Goal: Information Seeking & Learning: Check status

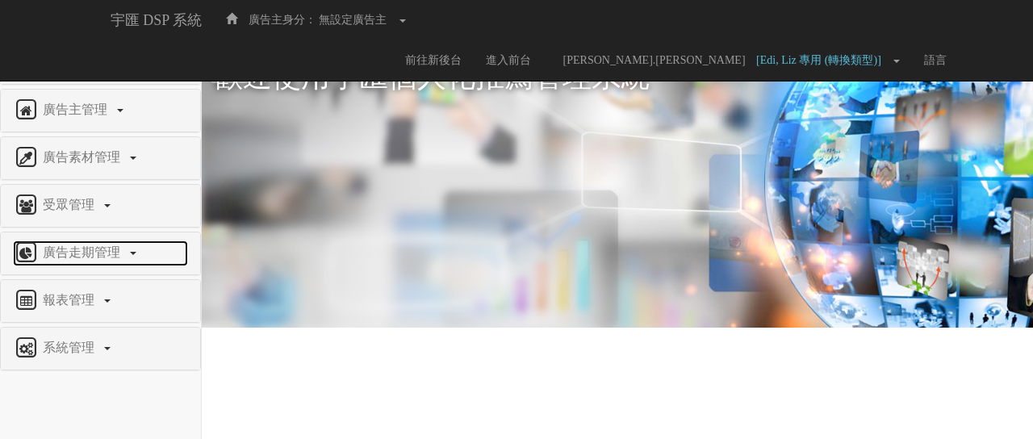
click at [92, 256] on span "廣告走期管理" at bounding box center [84, 252] width 90 height 14
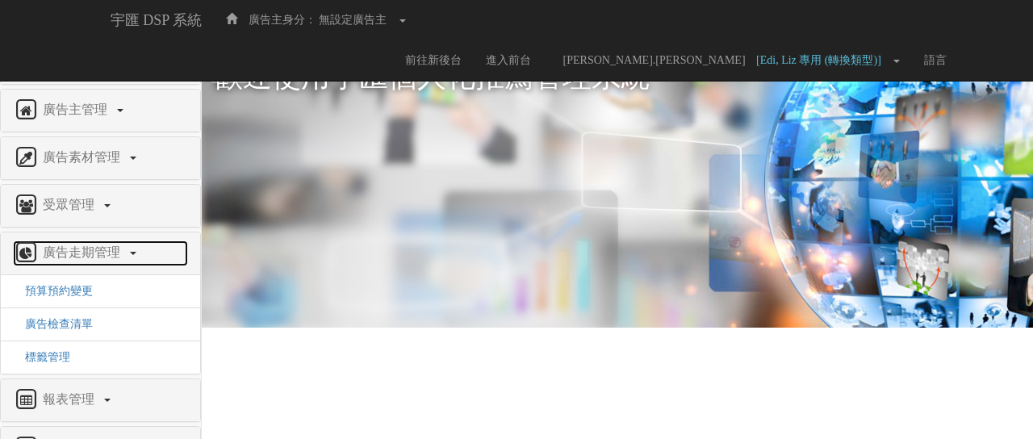
click at [92, 256] on span "廣告走期管理" at bounding box center [84, 252] width 90 height 14
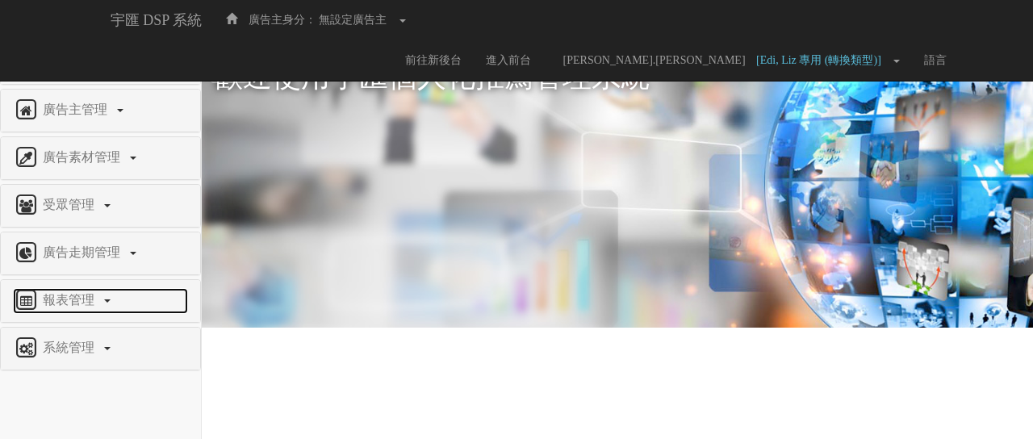
click at [82, 298] on span "報表管理" at bounding box center [71, 300] width 64 height 14
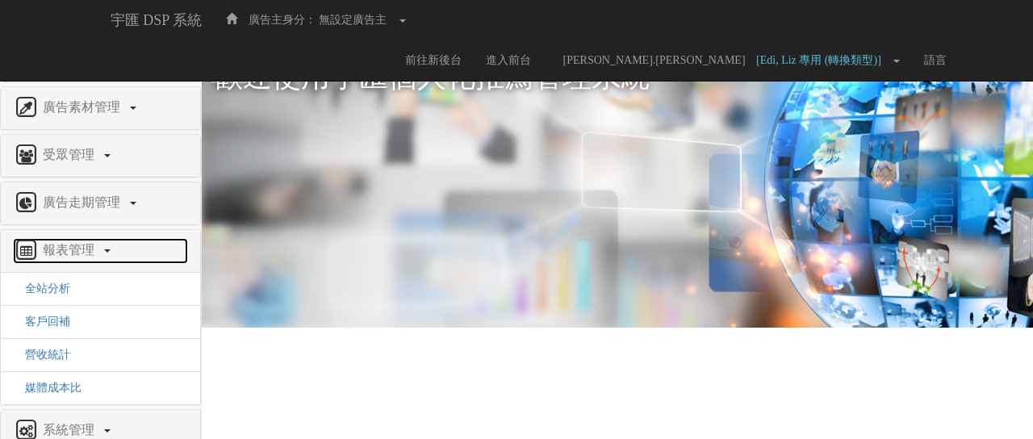
scroll to position [74, 0]
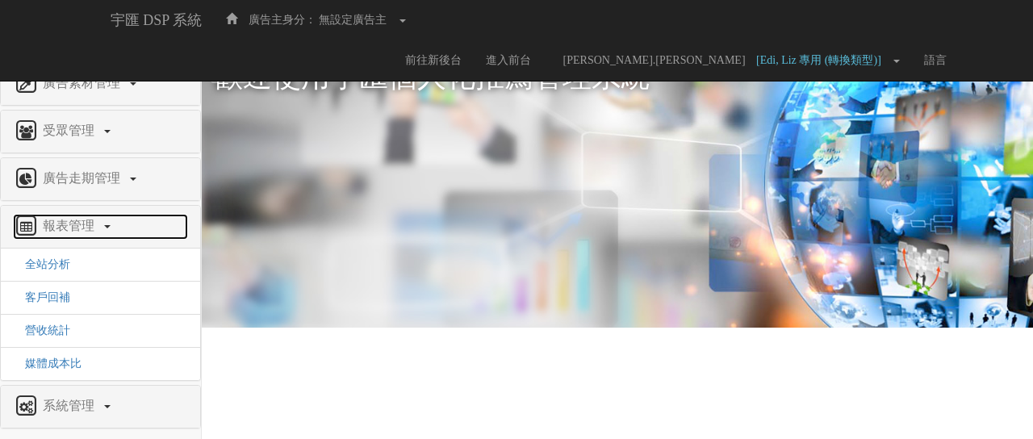
click at [85, 230] on span "報表管理" at bounding box center [71, 226] width 64 height 14
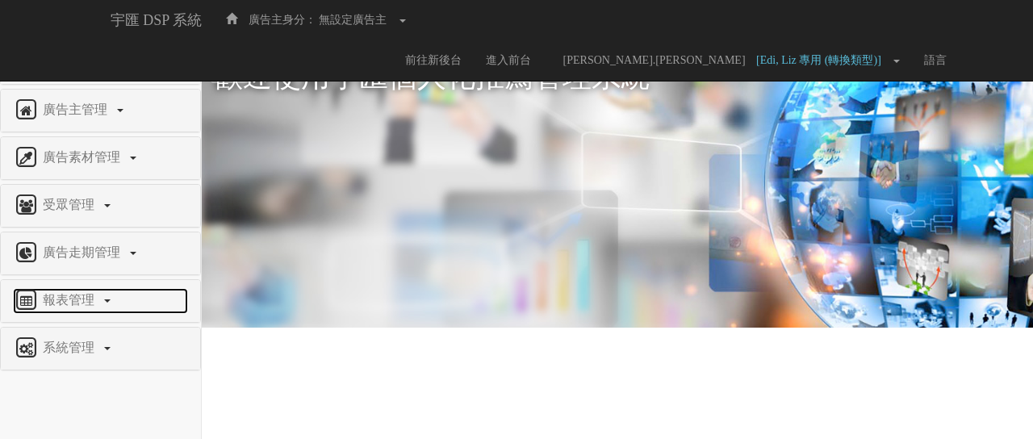
click at [81, 293] on span "報表管理" at bounding box center [71, 300] width 64 height 14
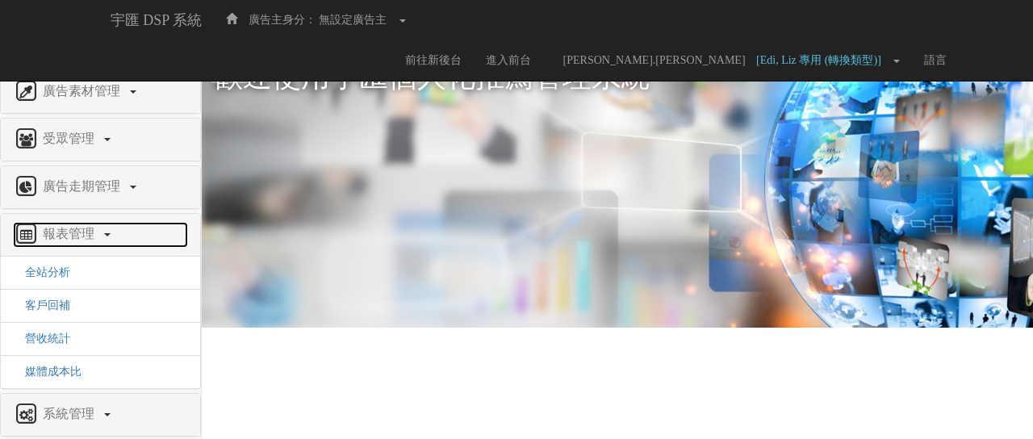
scroll to position [71, 0]
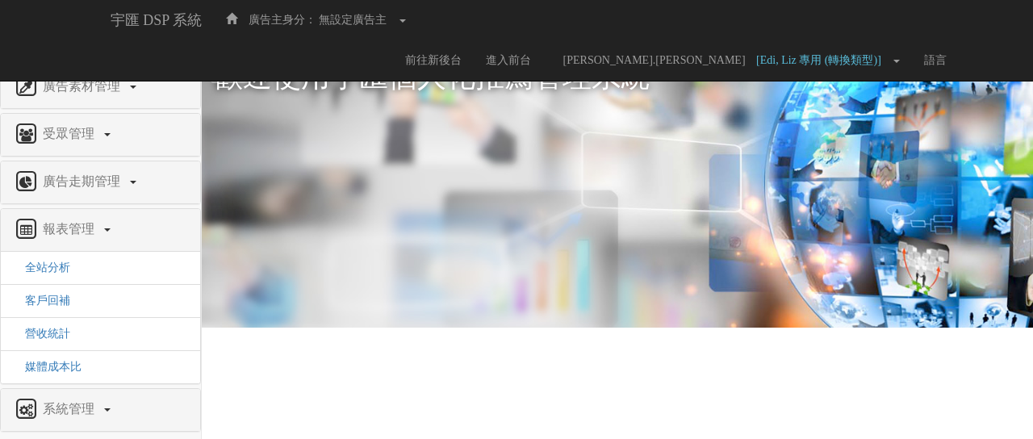
click at [65, 370] on li "媒體成本比" at bounding box center [100, 366] width 199 height 33
click at [68, 361] on span "媒體成本比" at bounding box center [47, 367] width 69 height 12
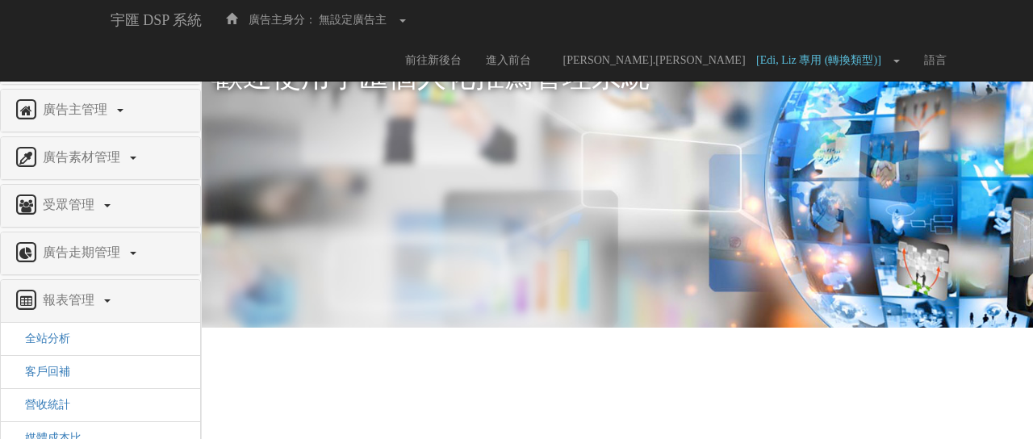
click at [77, 69] on span "權限管理" at bounding box center [71, 62] width 64 height 14
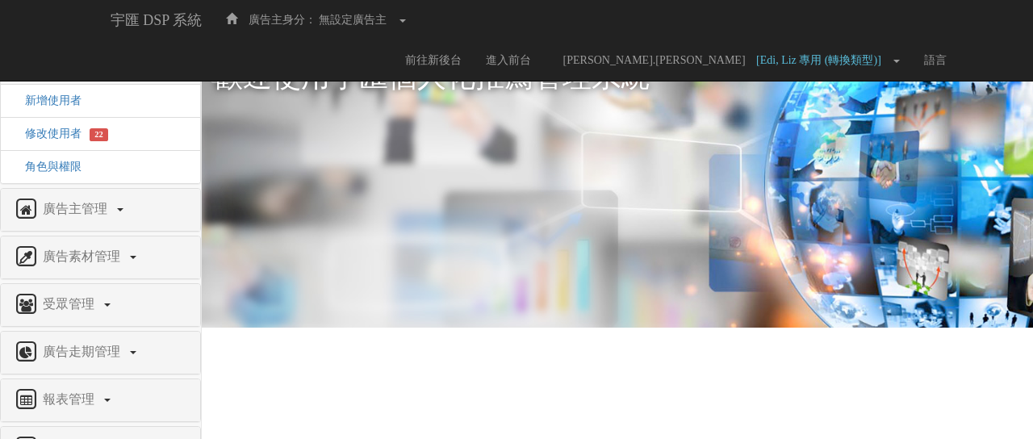
click at [78, 69] on span "權限管理" at bounding box center [71, 62] width 64 height 14
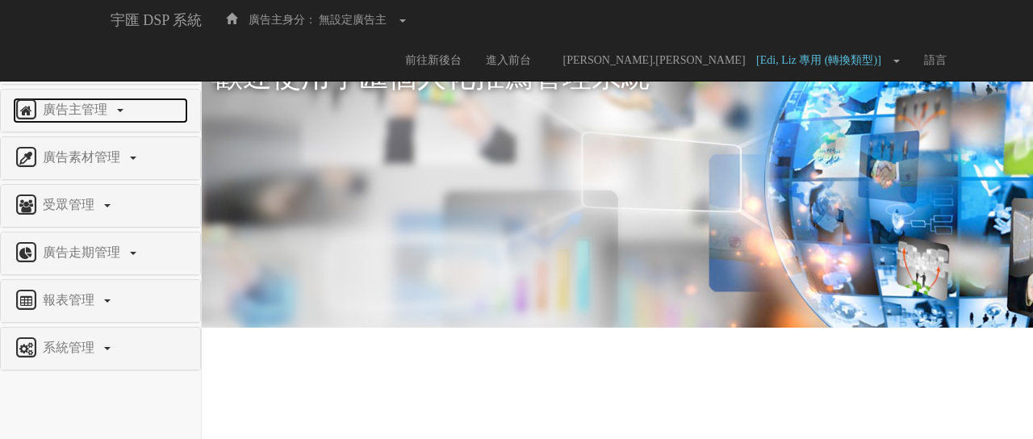
click at [71, 117] on link "廣告主管理" at bounding box center [100, 111] width 175 height 26
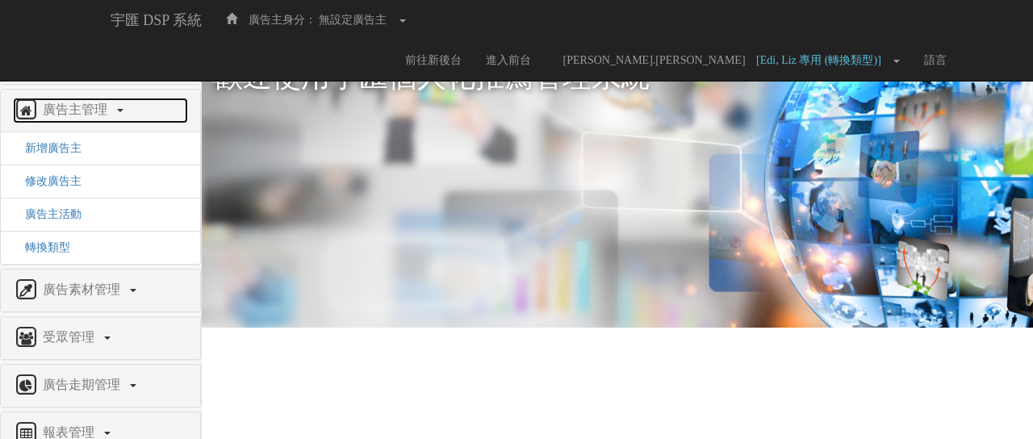
click at [71, 117] on link "廣告主管理" at bounding box center [100, 111] width 175 height 26
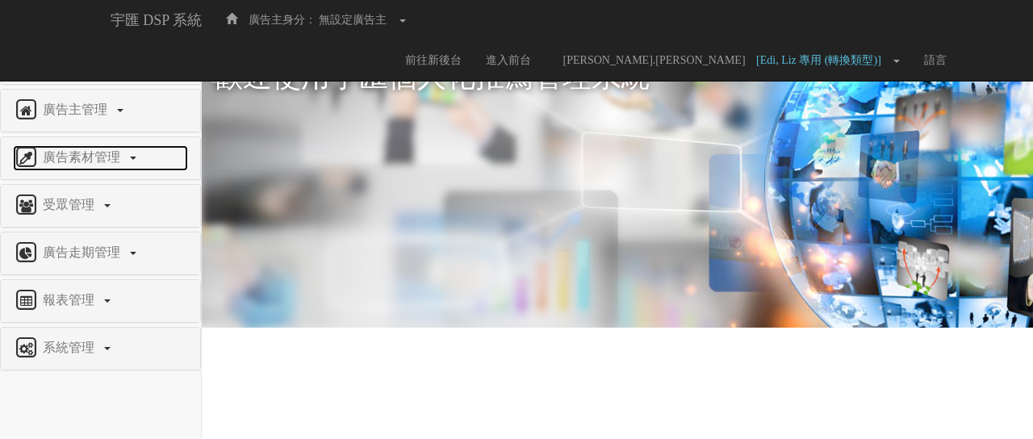
click at [74, 159] on span "廣告素材管理" at bounding box center [84, 157] width 90 height 14
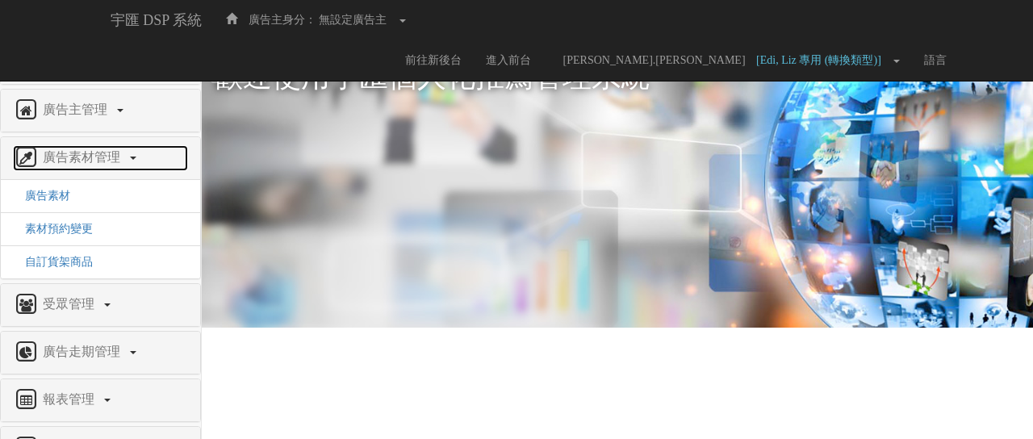
click at [74, 153] on span "廣告素材管理" at bounding box center [84, 157] width 90 height 14
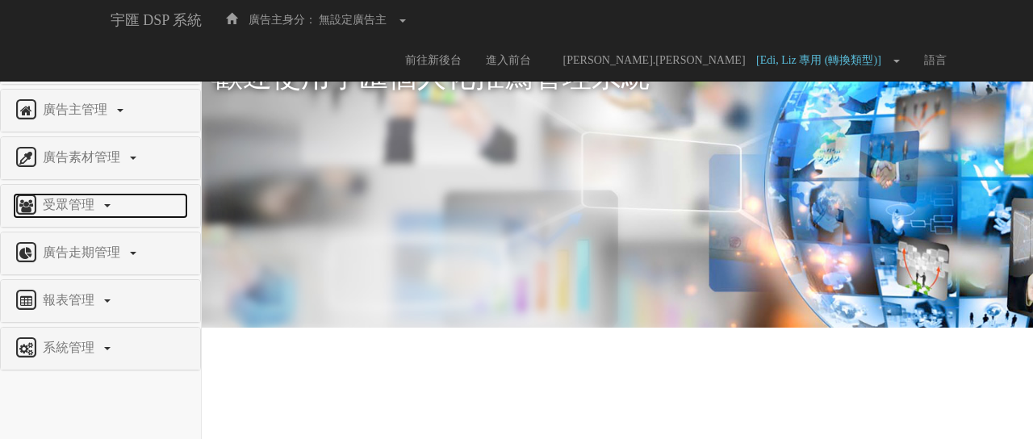
click at [76, 200] on span "受眾管理" at bounding box center [71, 205] width 64 height 14
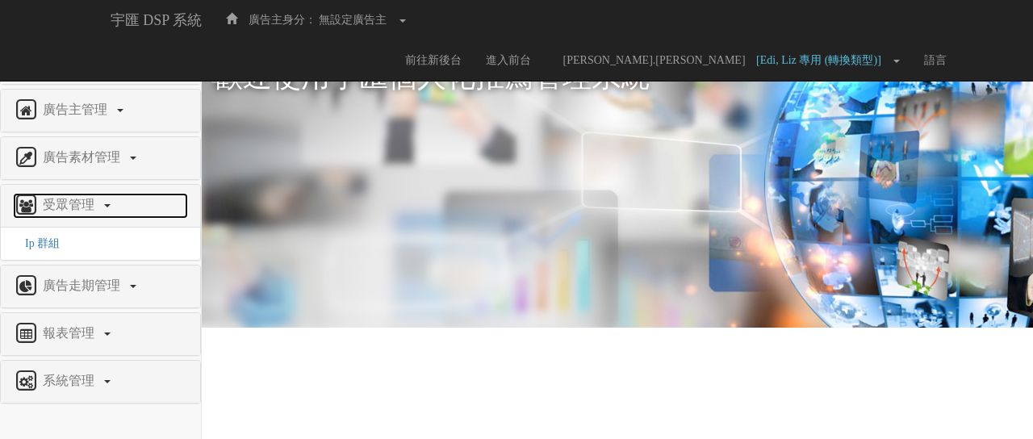
click at [76, 200] on span "受眾管理" at bounding box center [71, 205] width 64 height 14
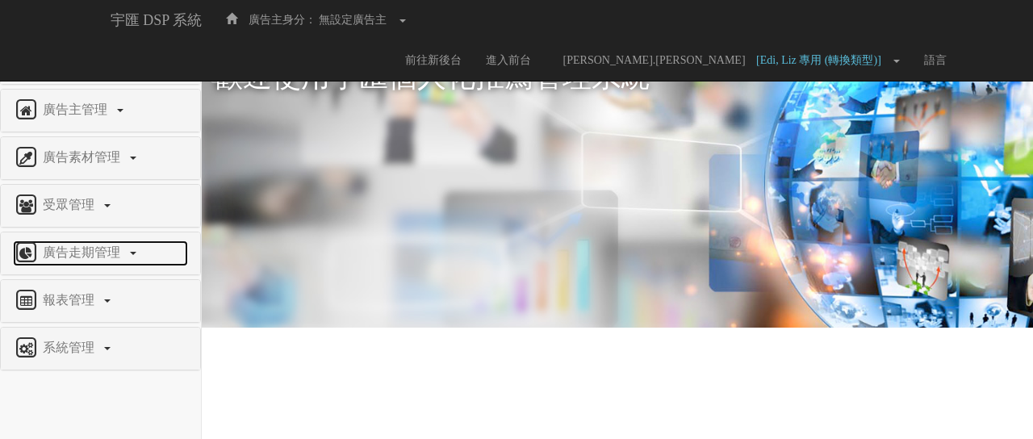
click at [92, 253] on span "廣告走期管理" at bounding box center [84, 252] width 90 height 14
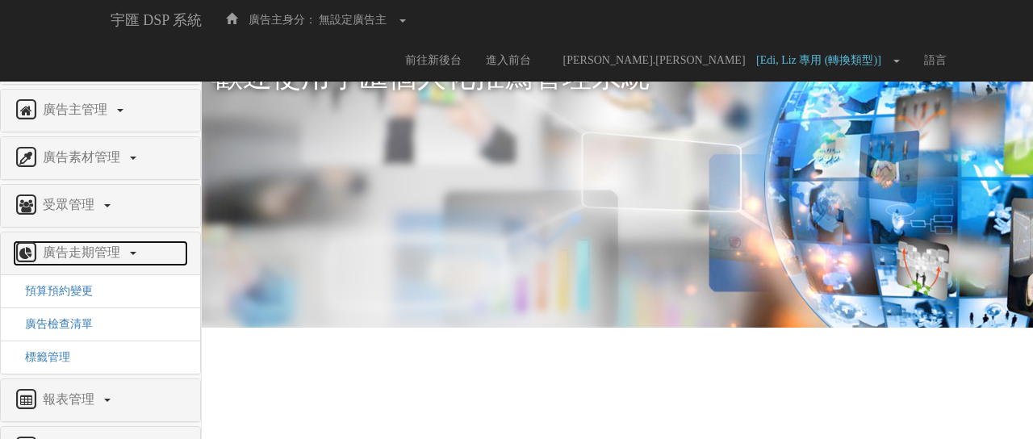
click at [94, 250] on span "廣告走期管理" at bounding box center [84, 252] width 90 height 14
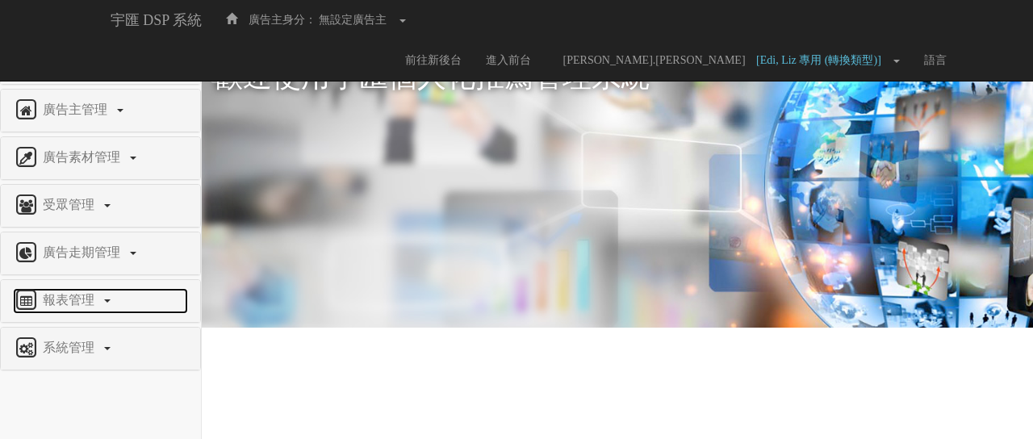
click at [91, 293] on span "報表管理" at bounding box center [71, 300] width 64 height 14
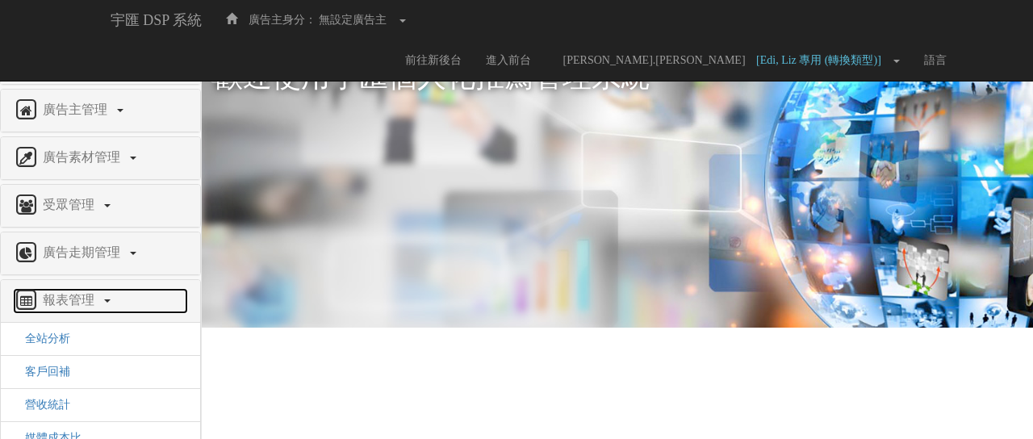
scroll to position [74, 0]
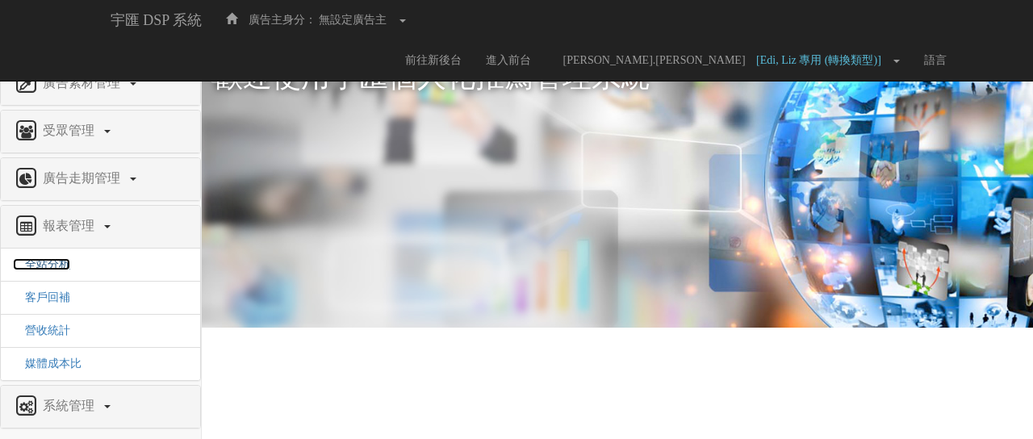
click at [41, 260] on span "全站分析" at bounding box center [41, 264] width 57 height 12
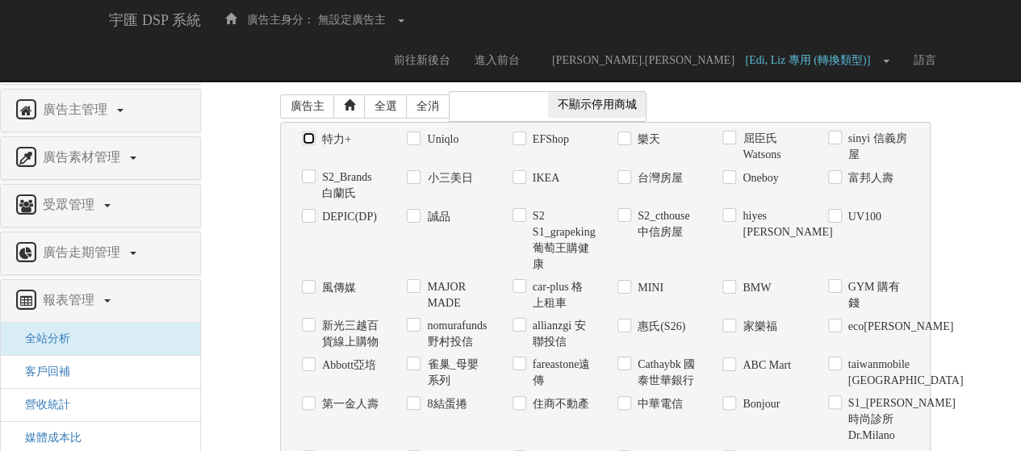
click at [308, 136] on input "特力+" at bounding box center [307, 139] width 10 height 10
checkbox input "true"
click at [318, 178] on label "S2_Brands白蘭氏" at bounding box center [350, 186] width 65 height 32
click at [312, 178] on input "S2_Brands白蘭氏" at bounding box center [307, 178] width 10 height 10
checkbox input "true"
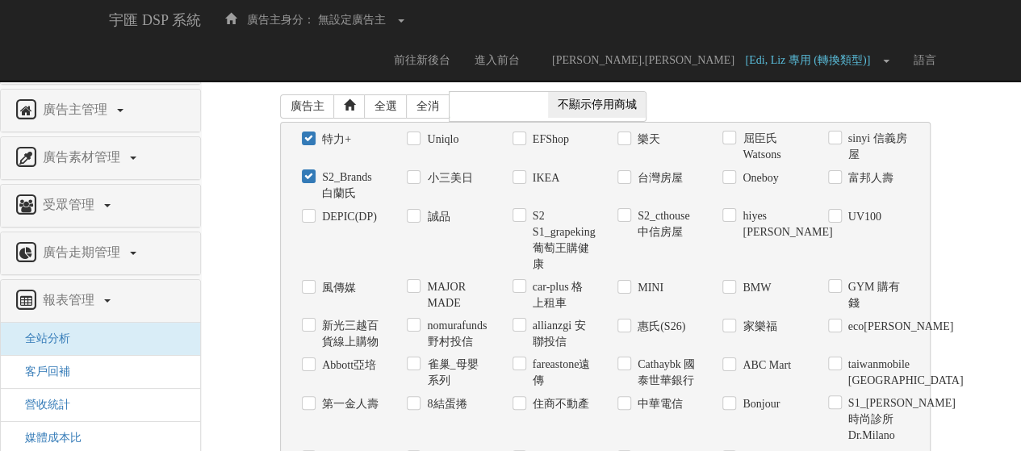
click at [427, 138] on label "Uniqlo" at bounding box center [441, 140] width 36 height 16
click at [417, 138] on input "Uniqlo" at bounding box center [412, 139] width 10 height 10
checkbox input "true"
click at [421, 181] on div "小三美日" at bounding box center [447, 178] width 81 height 17
click at [416, 175] on input "小三美日" at bounding box center [412, 178] width 10 height 10
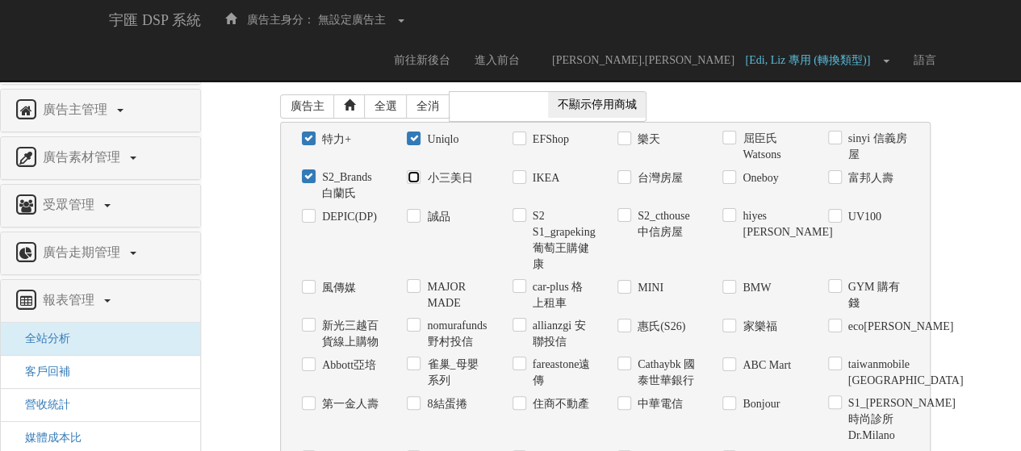
checkbox input "true"
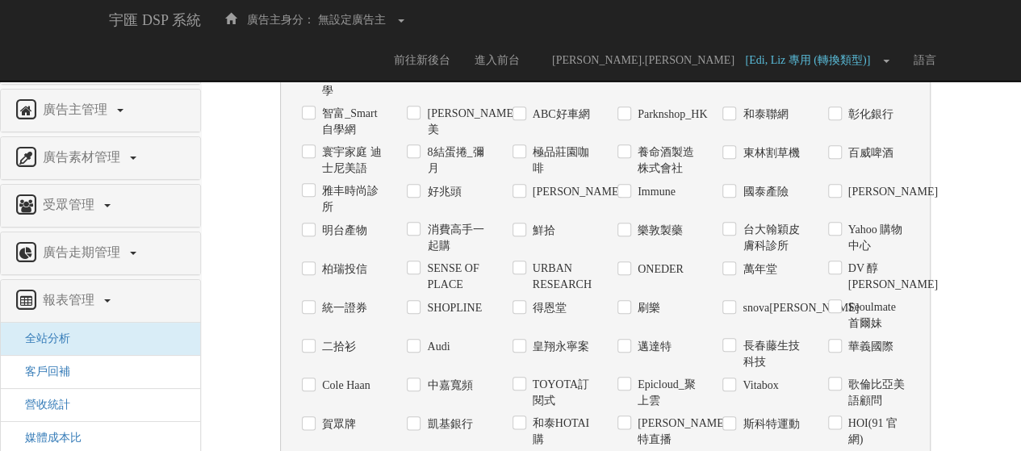
scroll to position [1517, 0]
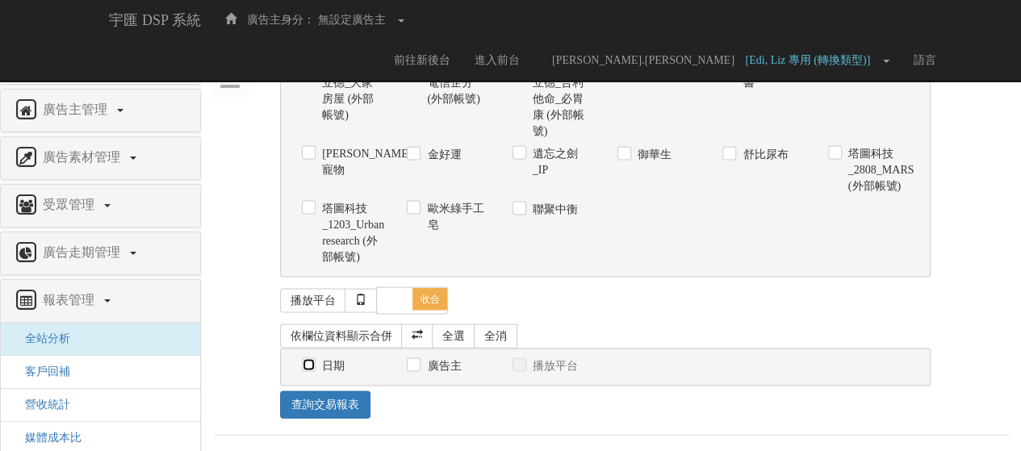
click at [307, 367] on input "日期" at bounding box center [307, 365] width 10 height 10
checkbox input "true"
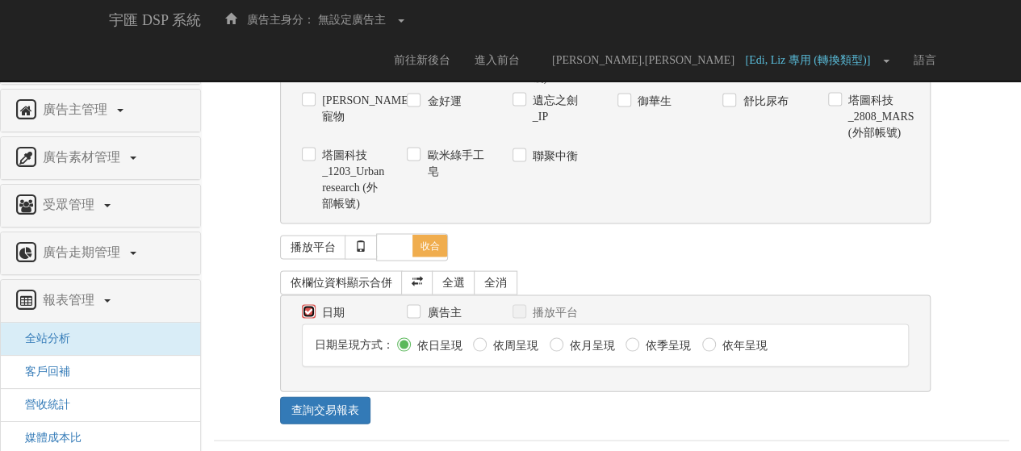
scroll to position [1577, 0]
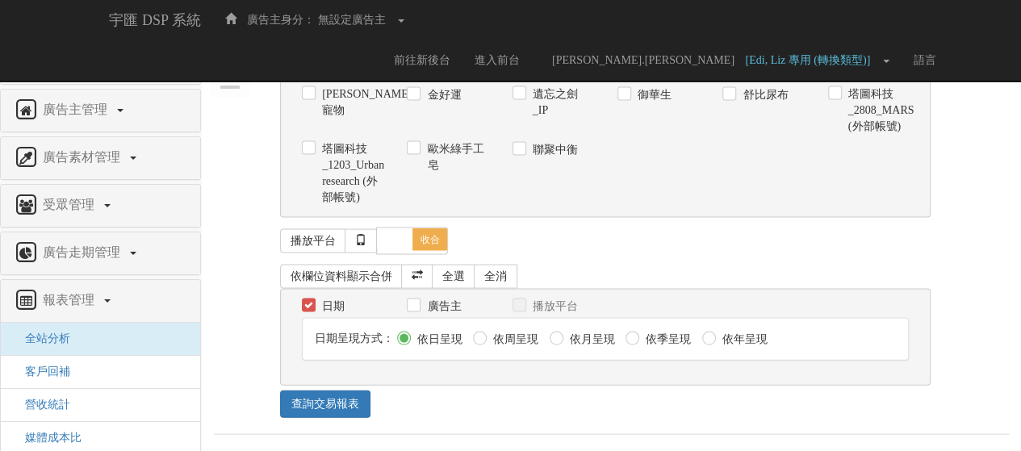
click at [423, 301] on label "廣告主" at bounding box center [442, 307] width 38 height 16
click at [417, 301] on input "廣告主" at bounding box center [412, 306] width 10 height 10
checkbox input "true"
click at [381, 239] on span at bounding box center [395, 239] width 36 height 23
checkbox input "true"
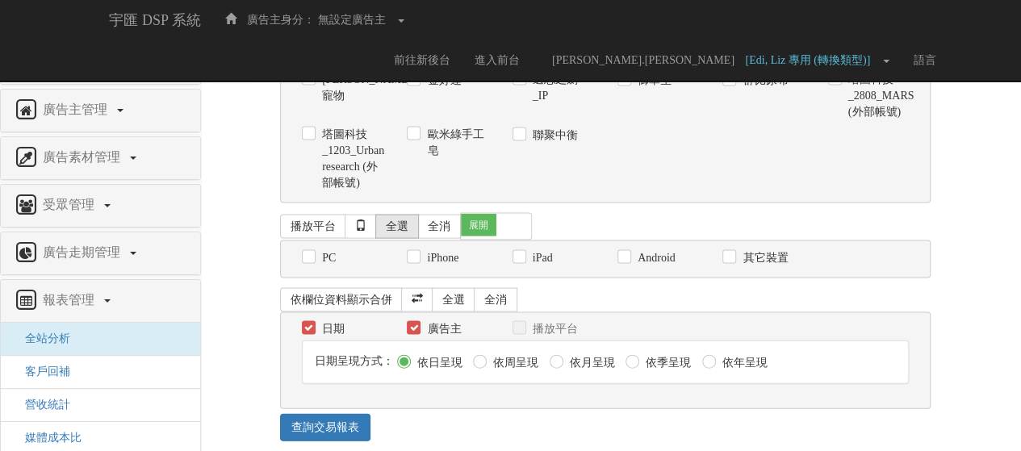
click at [401, 239] on link "全選" at bounding box center [397, 227] width 44 height 24
checkbox input "true"
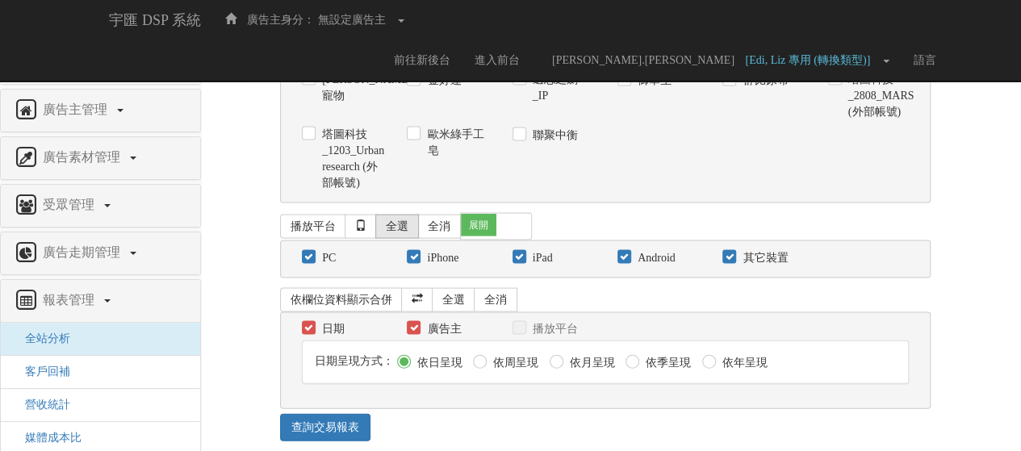
checkbox input "true"
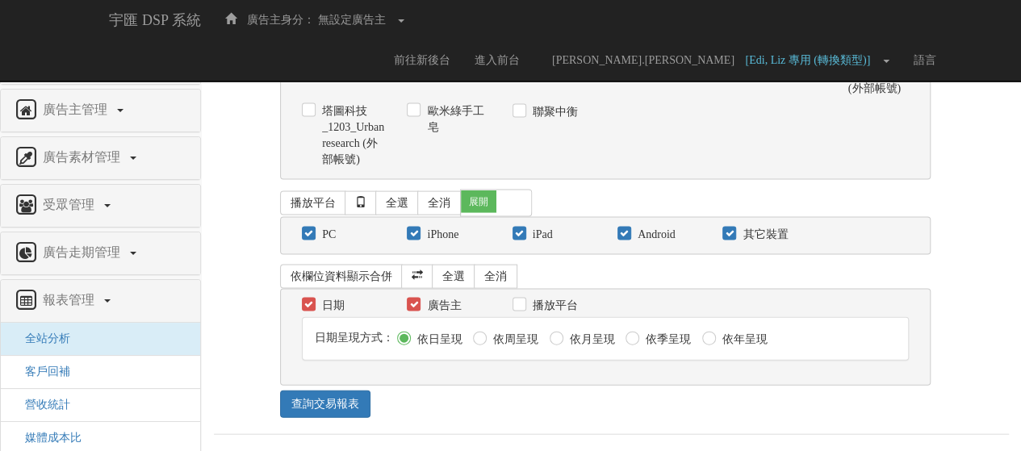
scroll to position [1616, 0]
click at [337, 414] on link "查詢交易報表" at bounding box center [325, 404] width 90 height 27
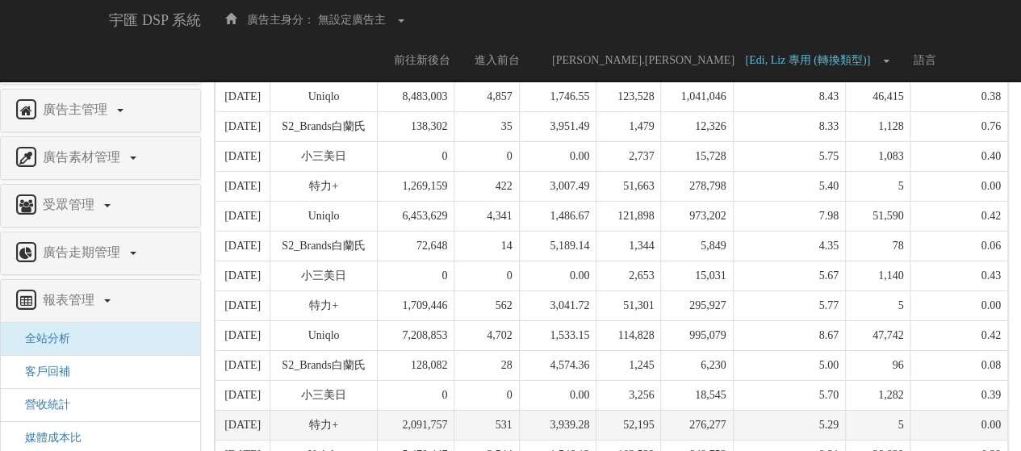
scroll to position [2581, 0]
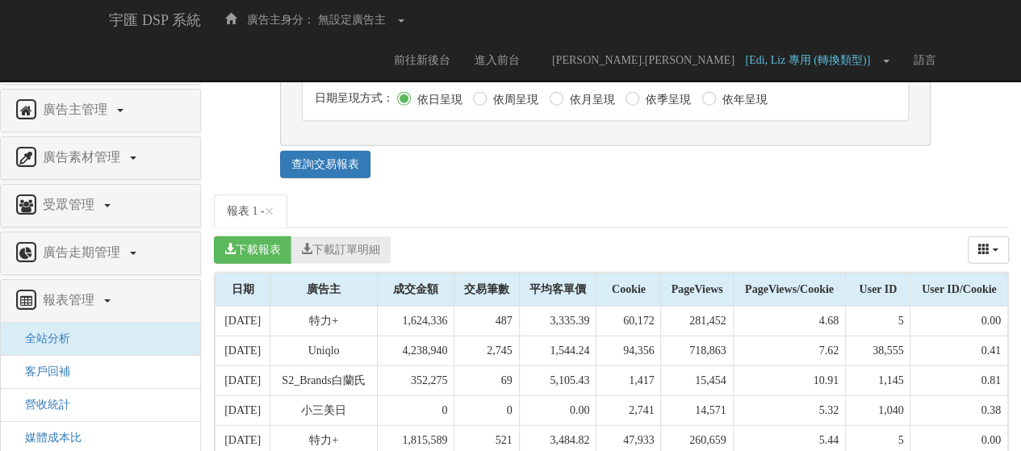
scroll to position [1936, 0]
